Goal: Navigation & Orientation: Find specific page/section

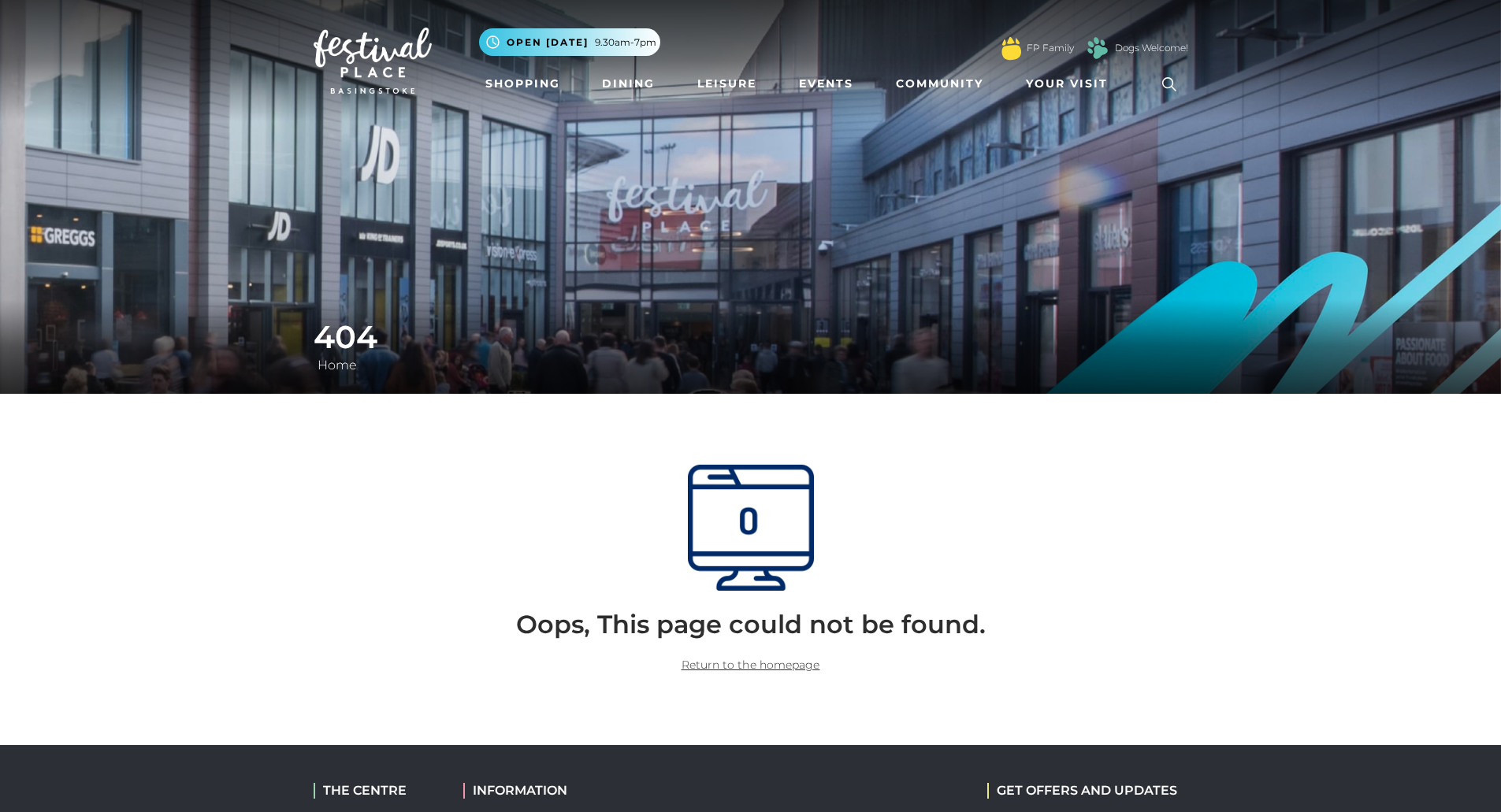
click at [721, 550] on img at bounding box center [751, 528] width 126 height 126
click at [747, 664] on link "Return to the homepage" at bounding box center [751, 664] width 139 height 14
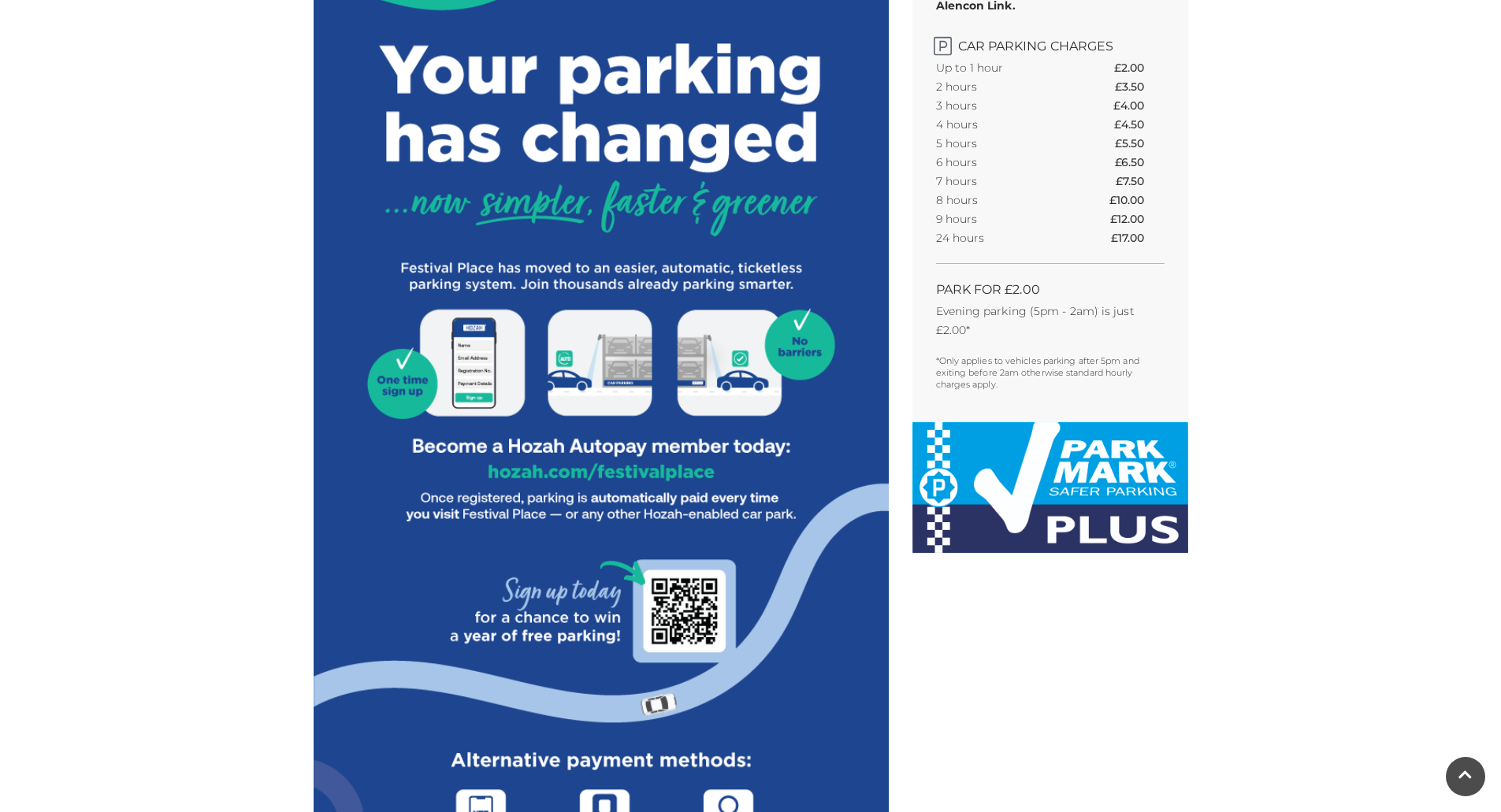
scroll to position [1798, 0]
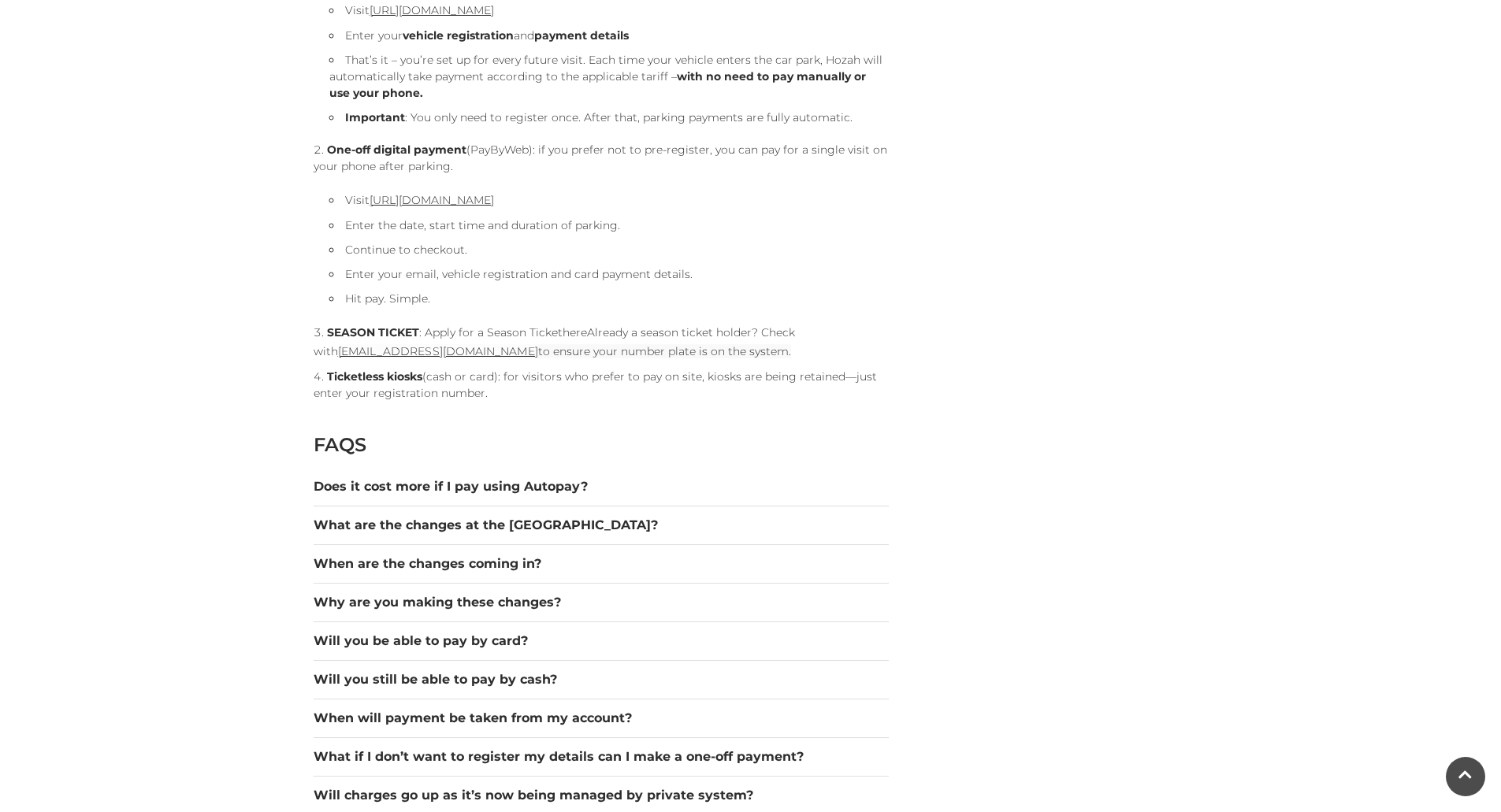
click at [576, 330] on link "here" at bounding box center [575, 332] width 24 height 14
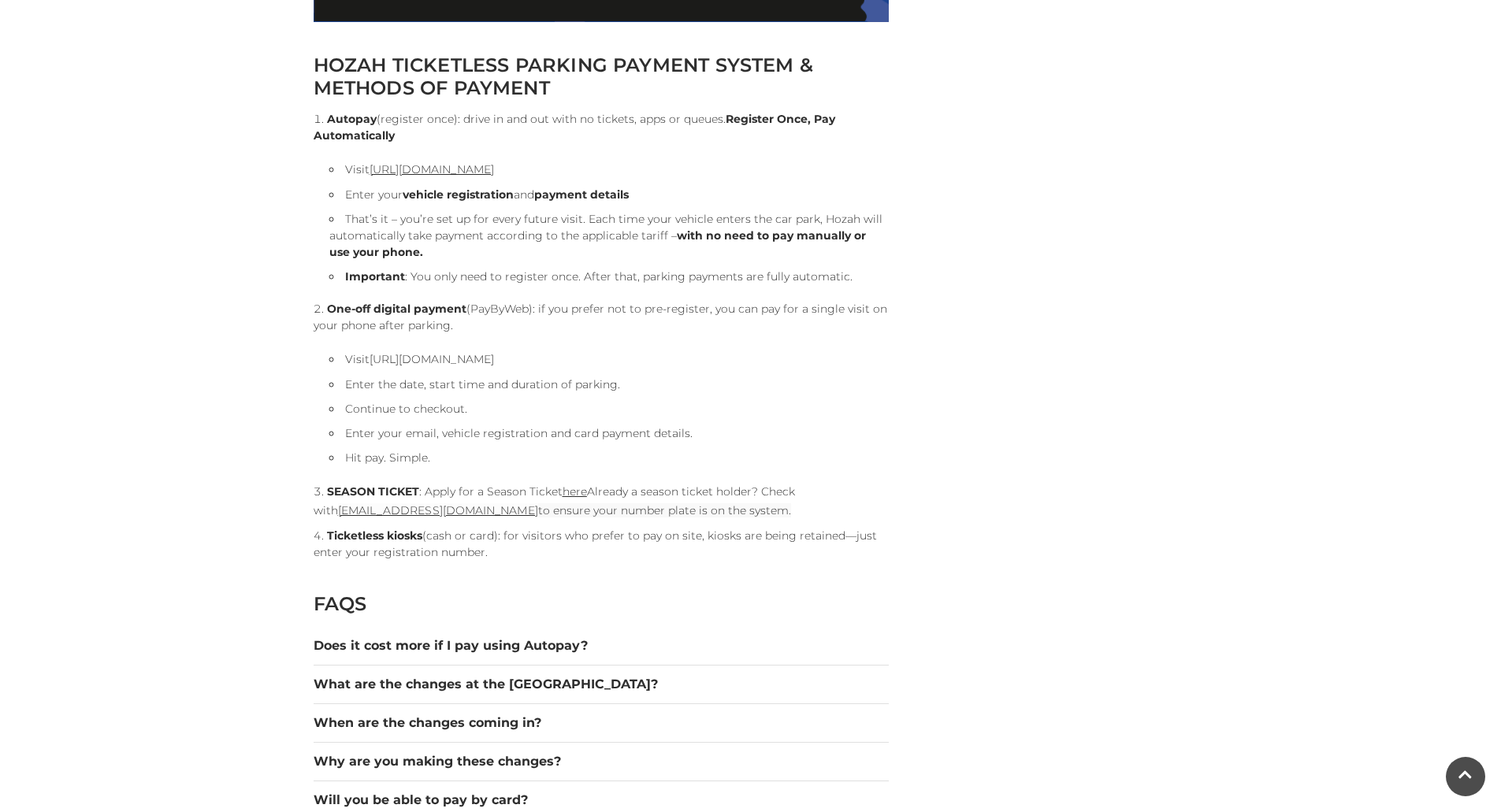
scroll to position [1636, 0]
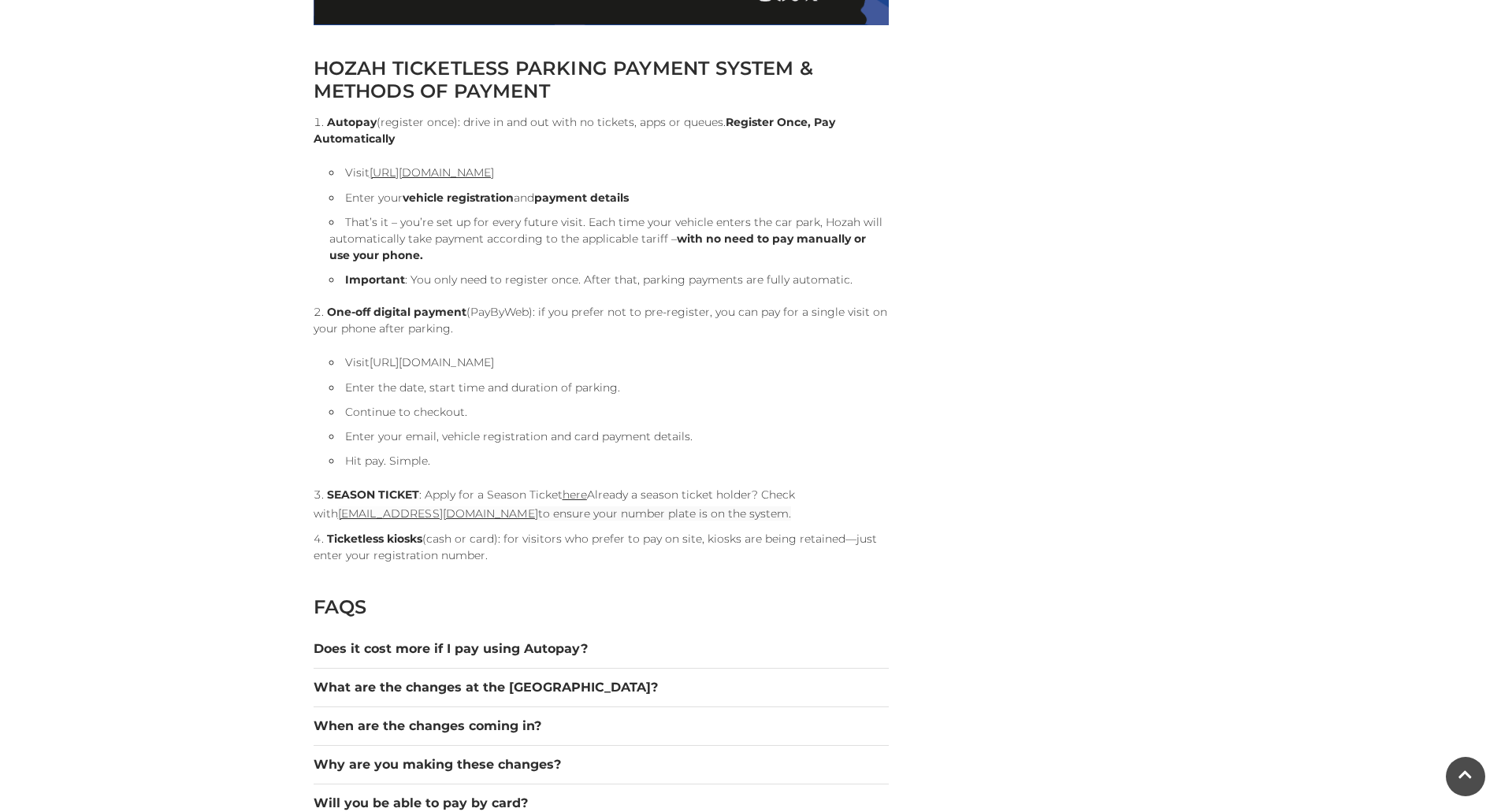
click at [494, 366] on link "[URL][DOMAIN_NAME]" at bounding box center [432, 362] width 124 height 14
